Goal: Task Accomplishment & Management: Manage account settings

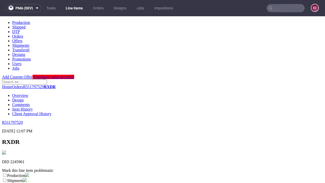
scroll to position [90, 0]
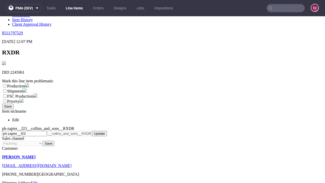
select select "dtp_ca_needed"
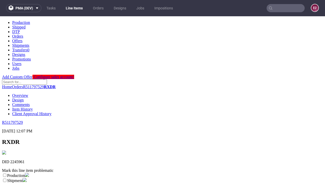
scroll to position [0, 0]
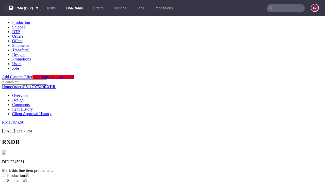
checkbox input "true"
